Goal: Information Seeking & Learning: Stay updated

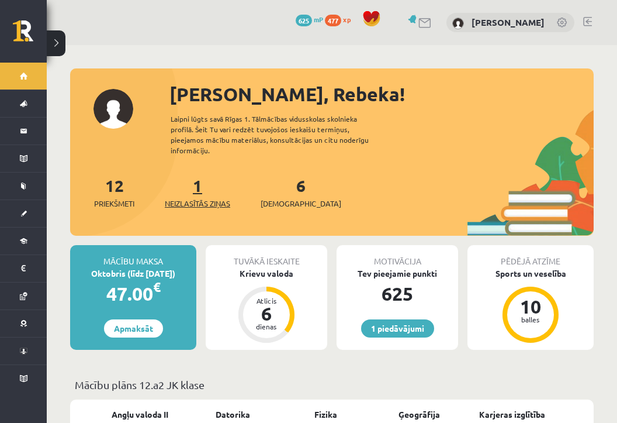
click at [205, 180] on link "1 Neizlasītās ziņas" at bounding box center [197, 192] width 65 height 34
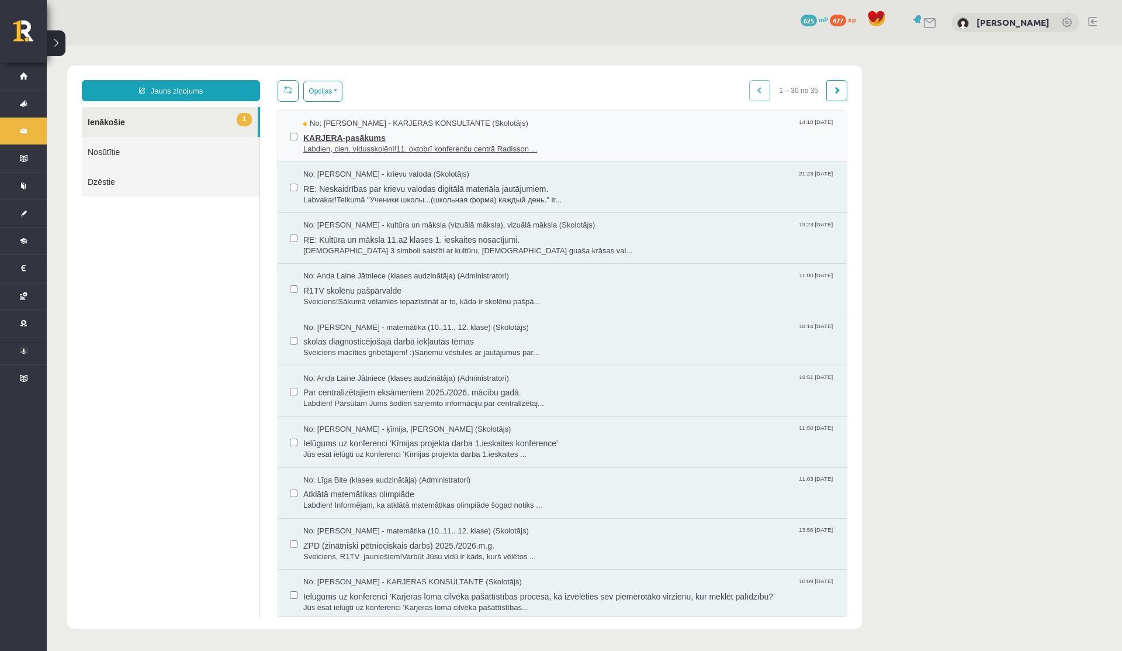
click at [388, 144] on span "Labdien, cien. vidusskolēni!11. oktobrī konferenču centrā Radisson ..." at bounding box center [569, 149] width 532 height 11
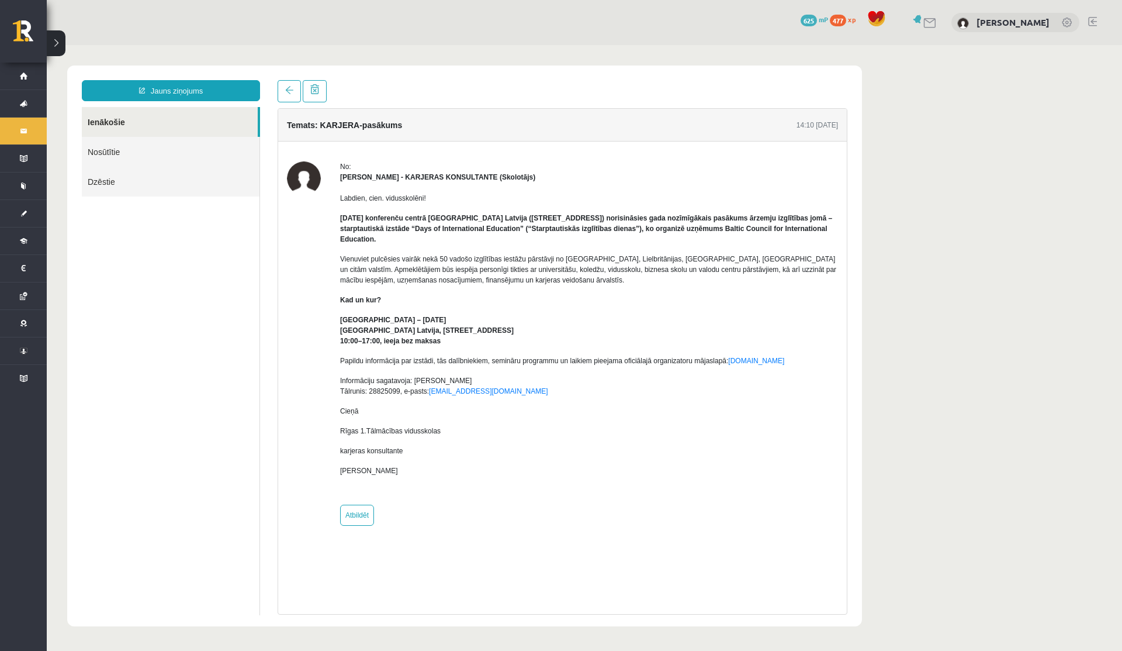
drag, startPoint x: 343, startPoint y: 260, endPoint x: 474, endPoint y: 260, distance: 131.5
click at [474, 261] on p "Vienuviet pulcēsies vairāk nekā 50 vadošo izglītības iestāžu pārstāvji no [GEOG…" at bounding box center [589, 270] width 498 height 32
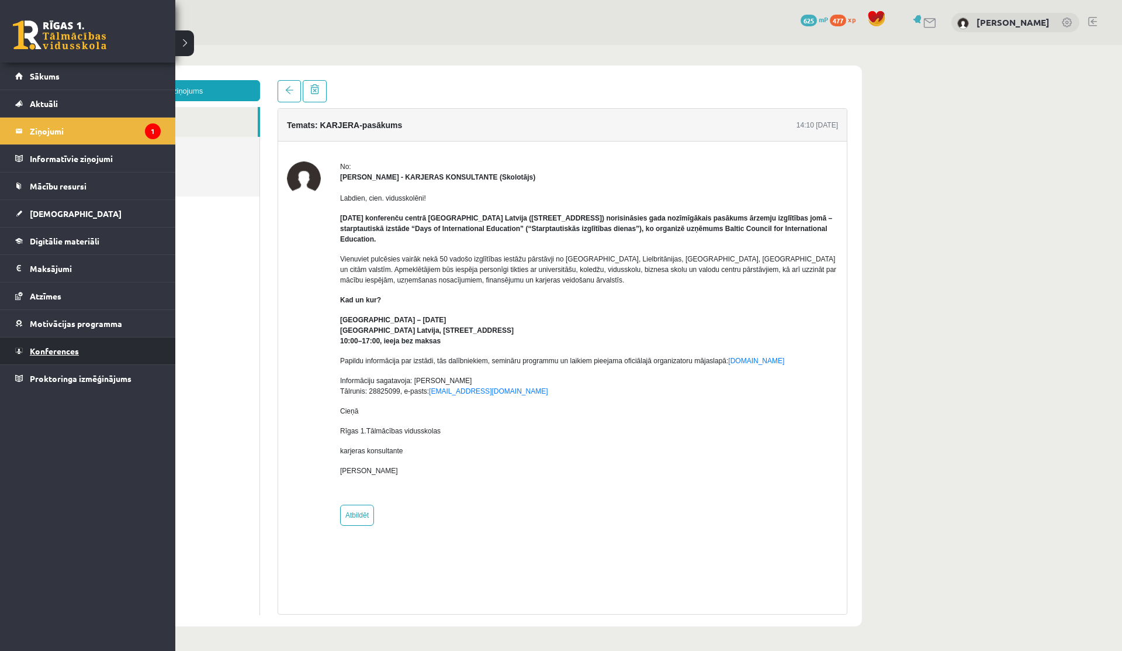
click at [63, 353] on span "Konferences" at bounding box center [54, 350] width 49 height 11
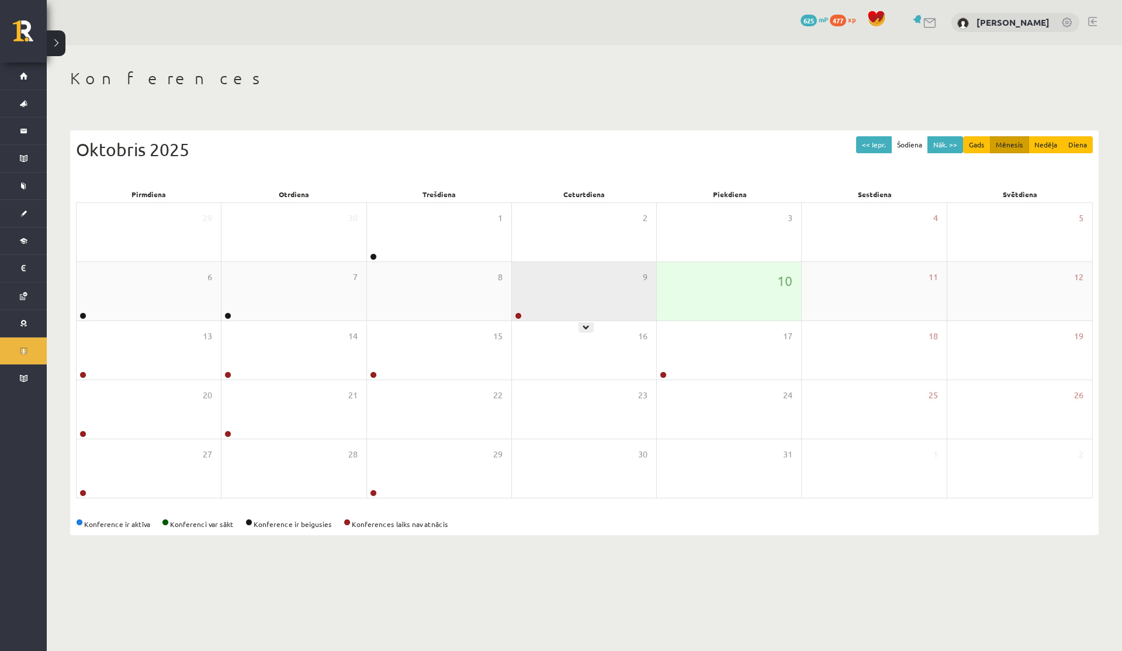
click at [542, 300] on div "9" at bounding box center [584, 291] width 144 height 58
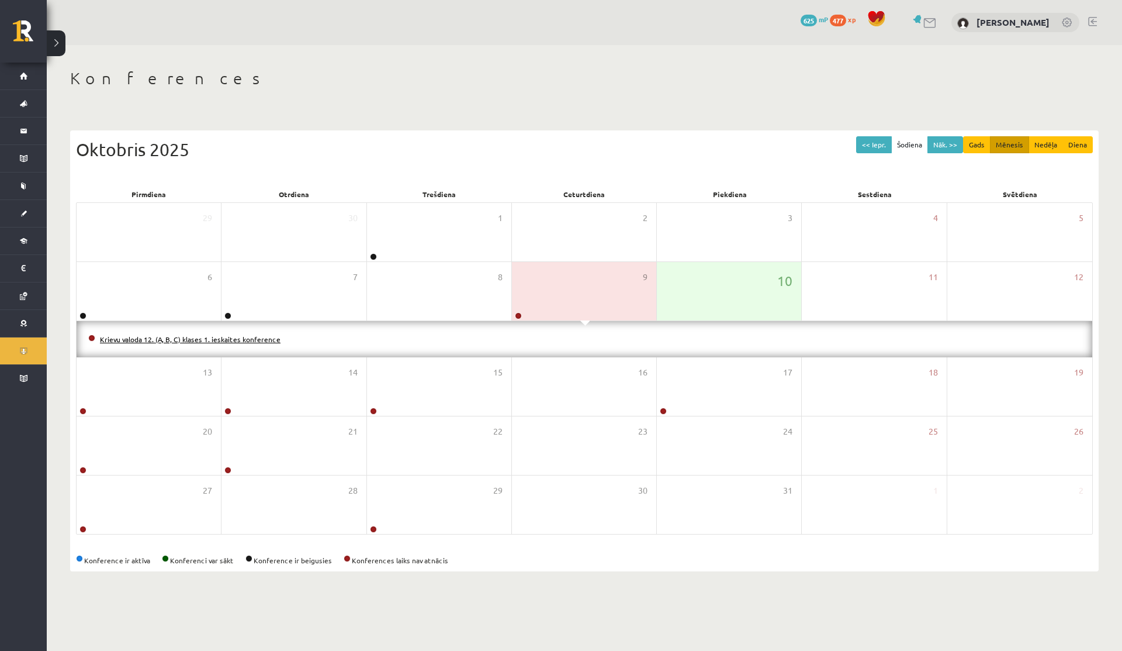
click at [229, 338] on link "Krievu valoda 12. (A, B, C) klases 1. ieskaites konference" at bounding box center [190, 338] width 181 height 9
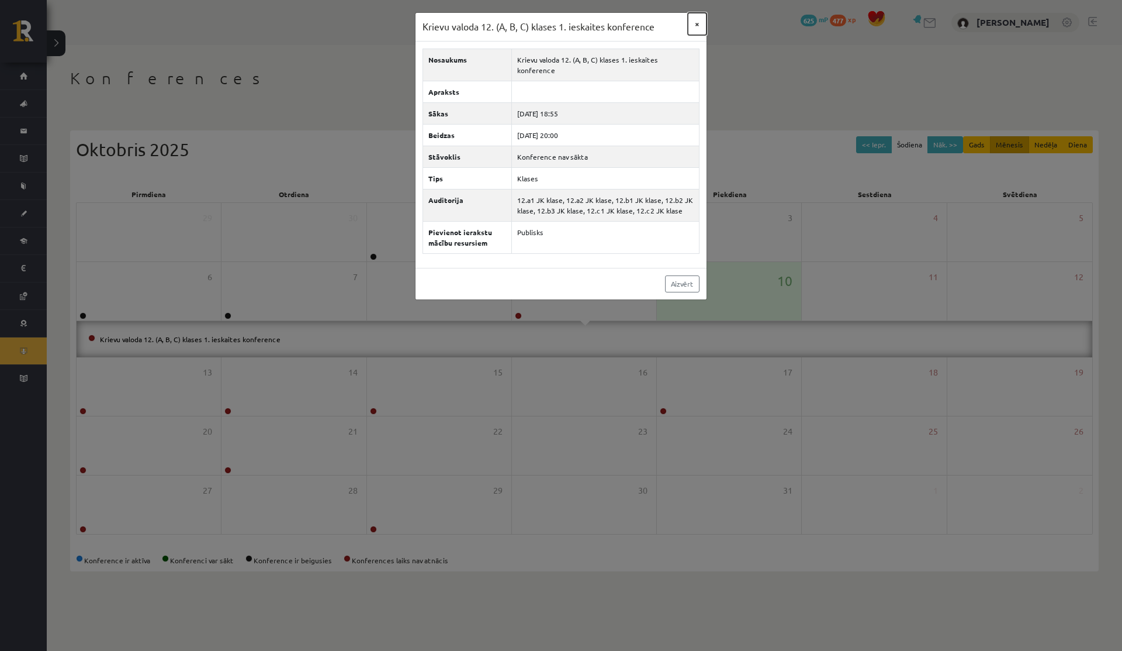
click at [625, 25] on button "×" at bounding box center [697, 24] width 19 height 22
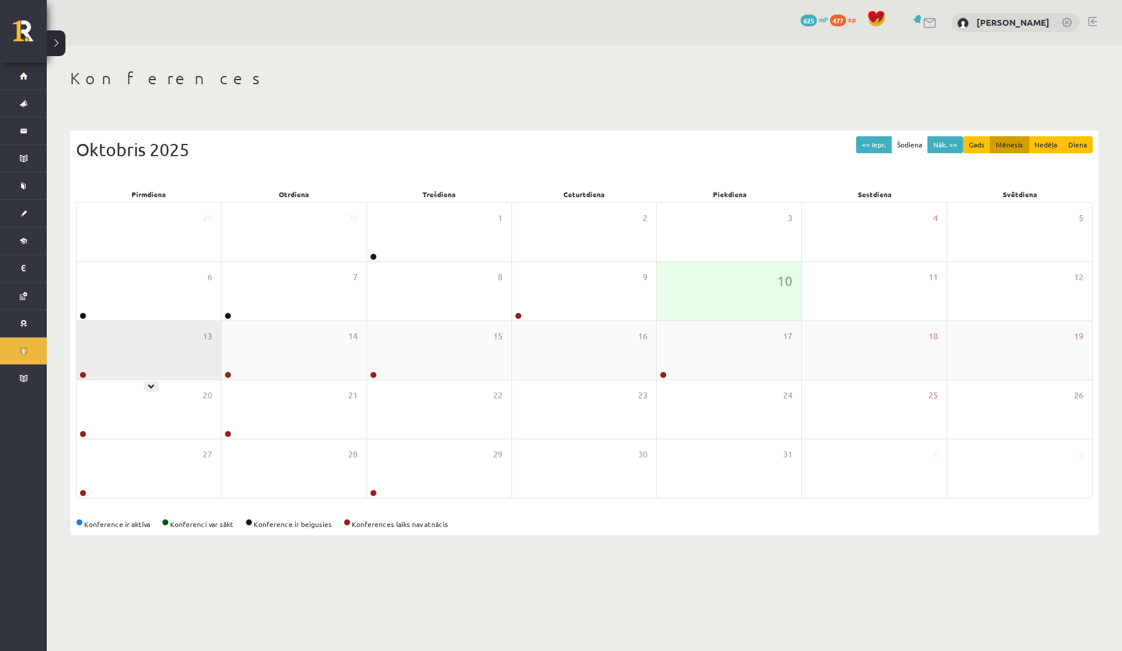
click at [181, 354] on div "13" at bounding box center [149, 350] width 144 height 58
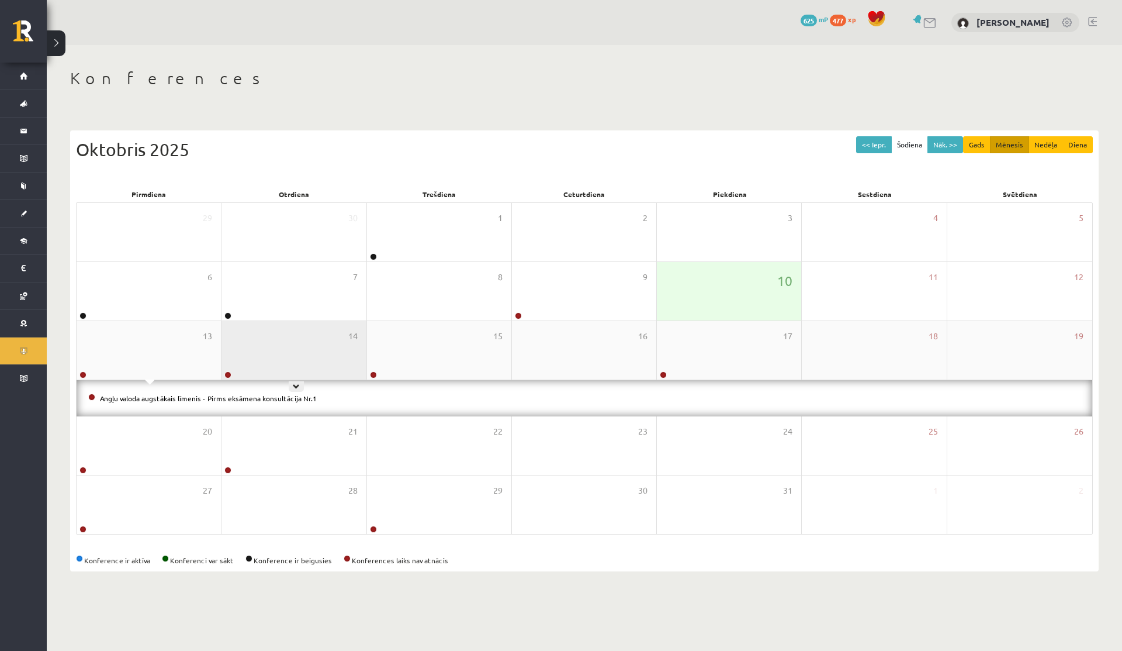
click at [260, 352] on div "14" at bounding box center [294, 350] width 144 height 58
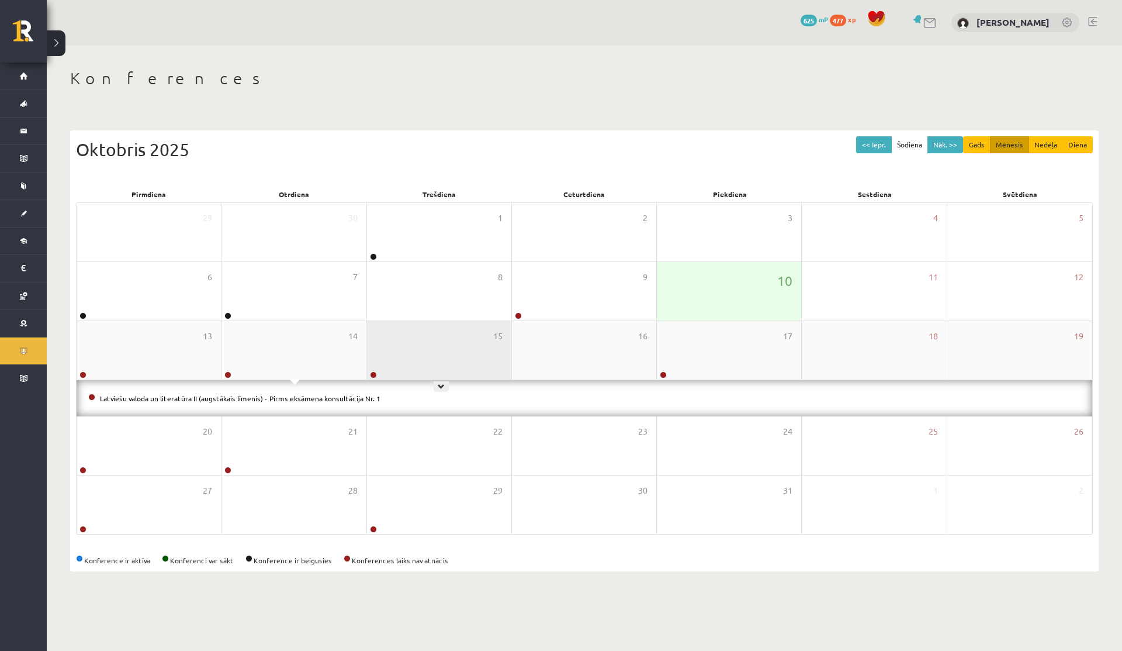
click at [430, 347] on div "15" at bounding box center [439, 350] width 144 height 58
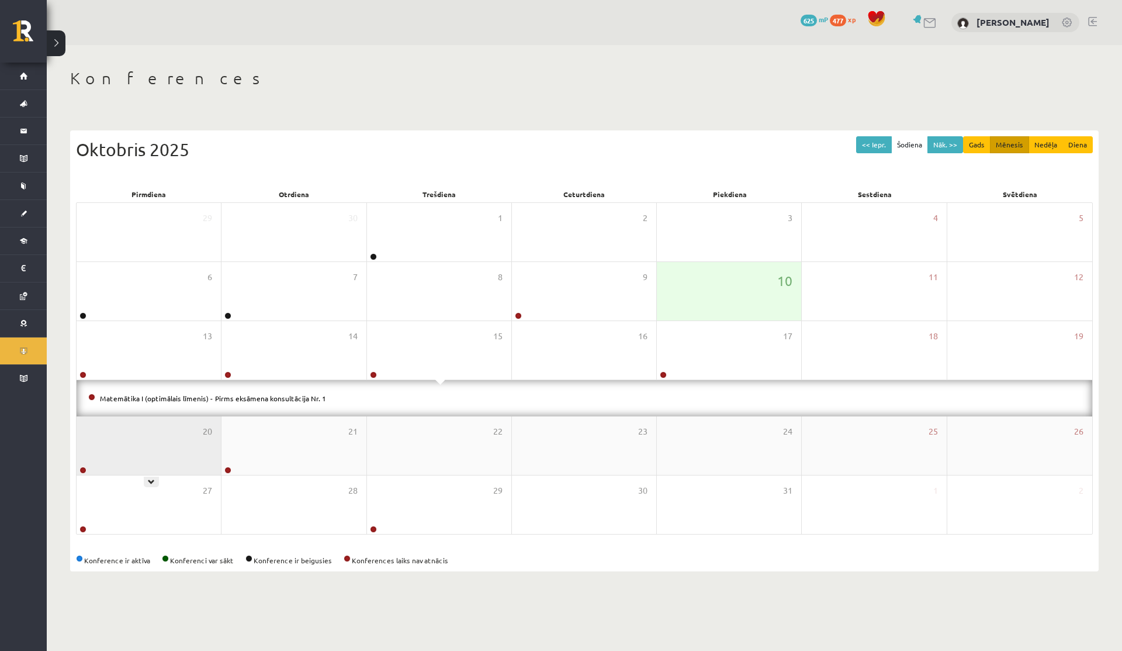
click at [147, 422] on div "20" at bounding box center [149, 445] width 144 height 58
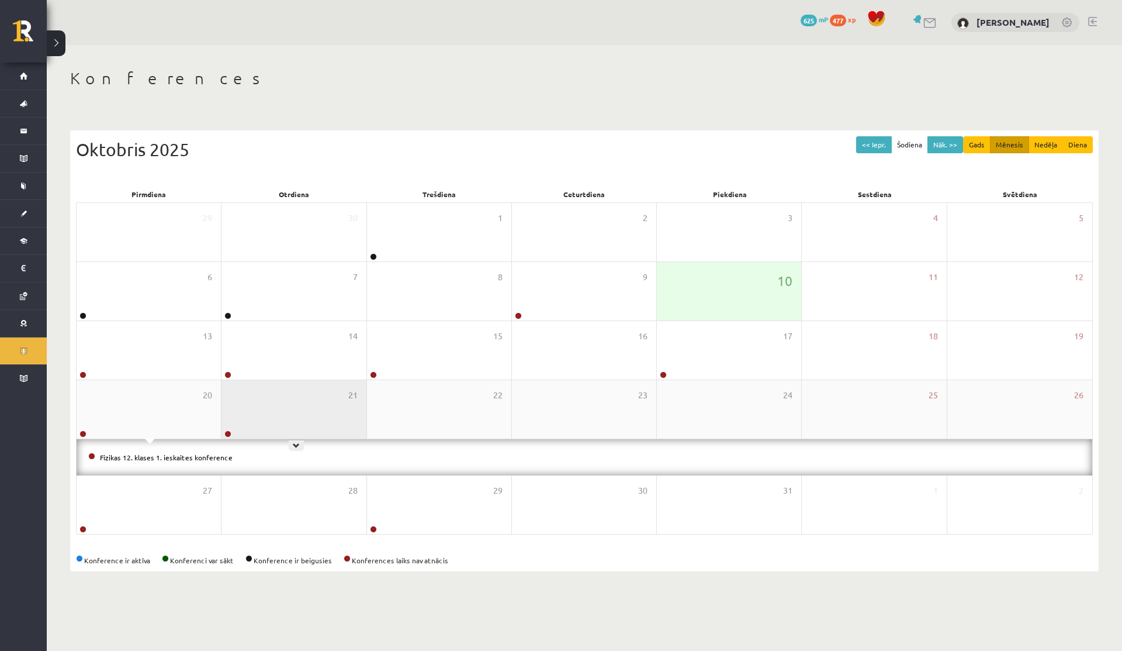
click at [262, 418] on div "21" at bounding box center [294, 409] width 144 height 58
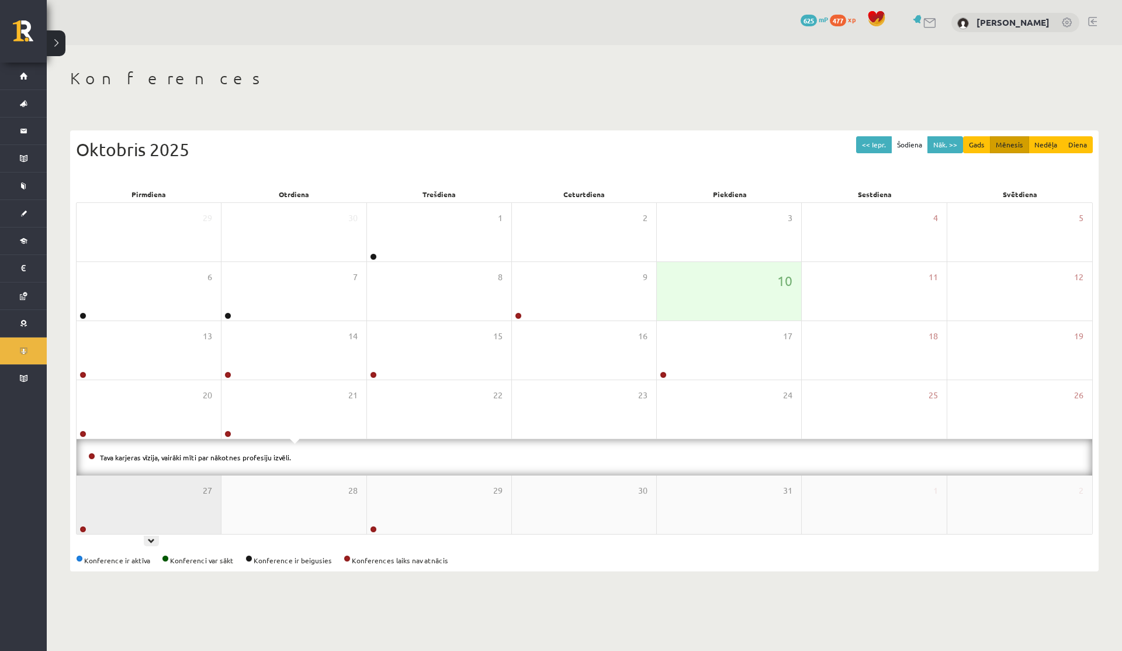
click at [148, 422] on div "27" at bounding box center [149, 504] width 144 height 58
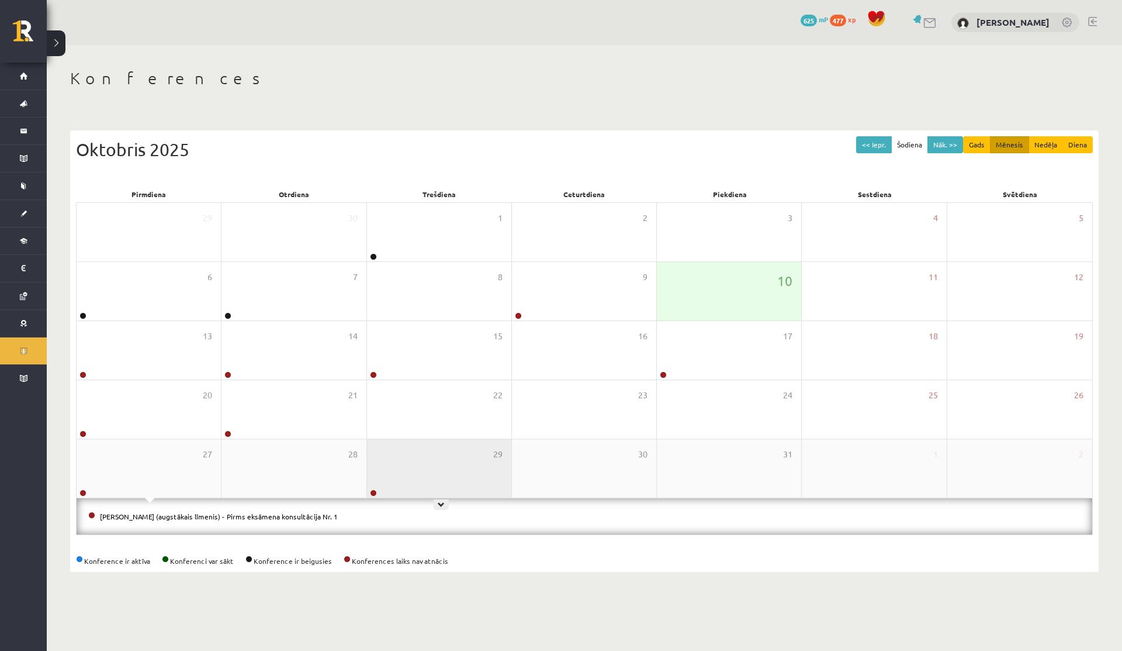
click at [422, 422] on div "29" at bounding box center [439, 468] width 144 height 58
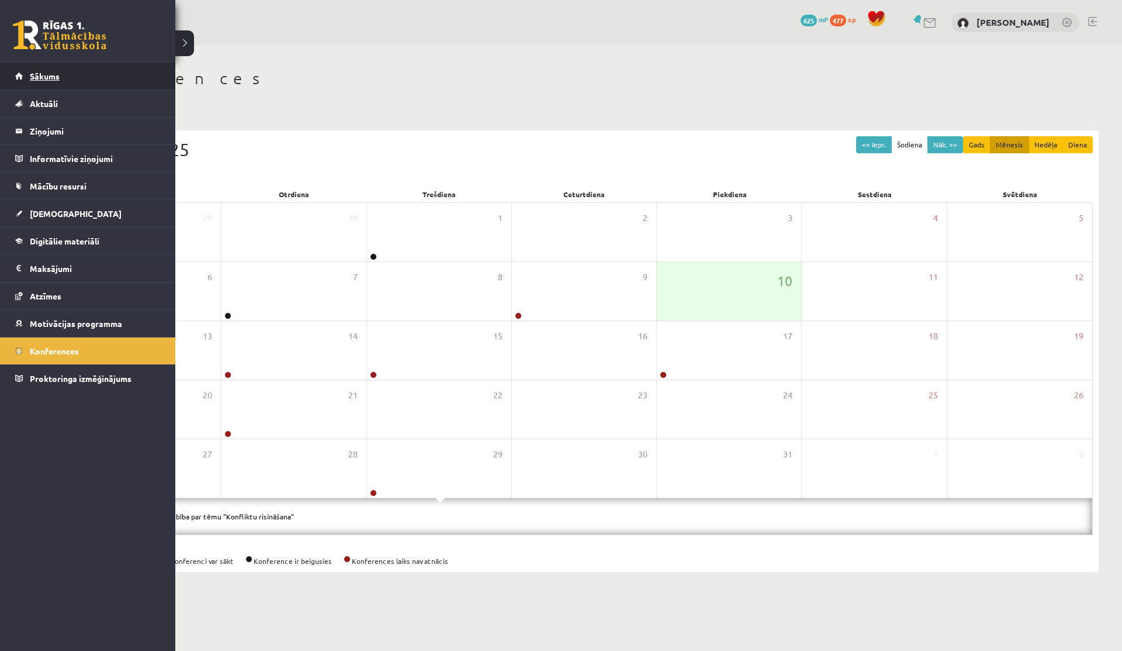
click at [51, 78] on span "Sākums" at bounding box center [45, 76] width 30 height 11
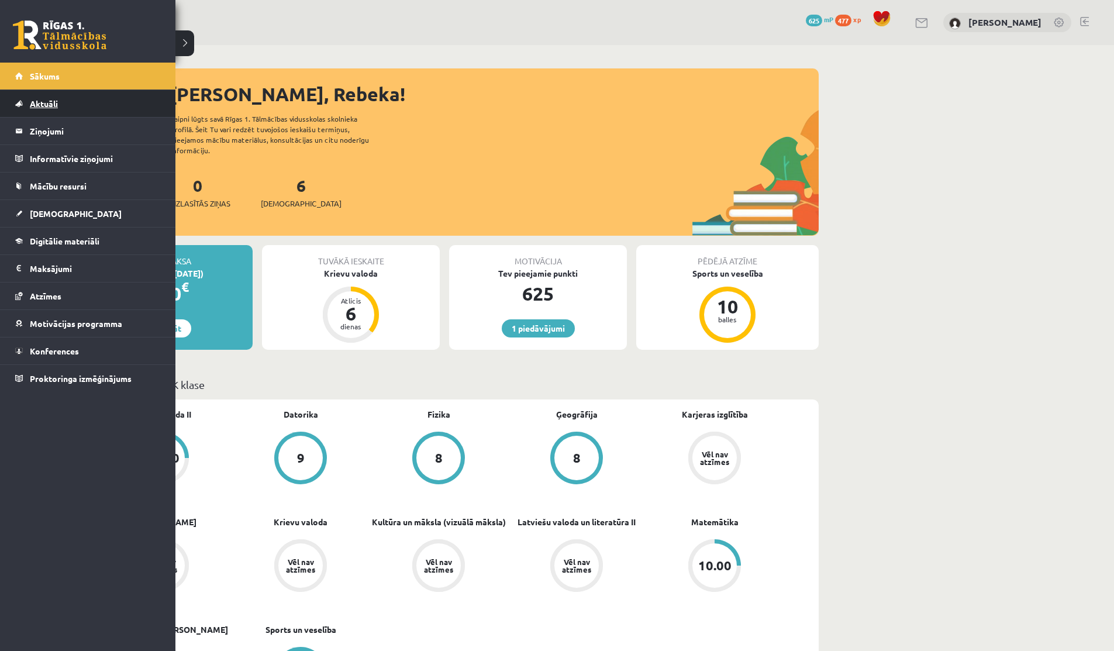
click at [23, 107] on link "Aktuāli" at bounding box center [88, 103] width 146 height 27
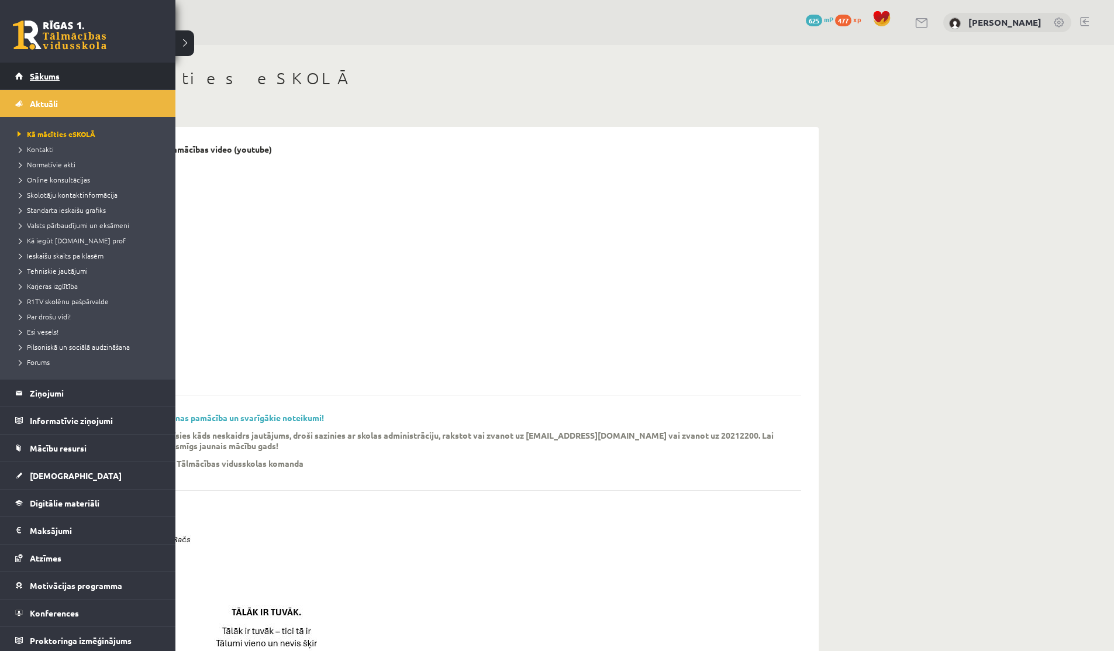
click at [103, 77] on link "Sākums" at bounding box center [88, 76] width 146 height 27
